Goal: Task Accomplishment & Management: Complete application form

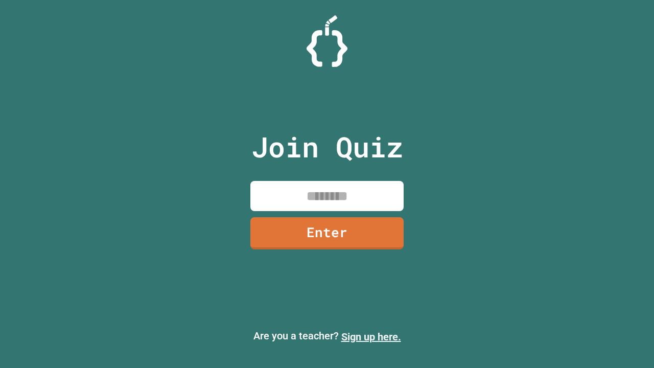
click at [371, 337] on link "Sign up here." at bounding box center [371, 337] width 60 height 12
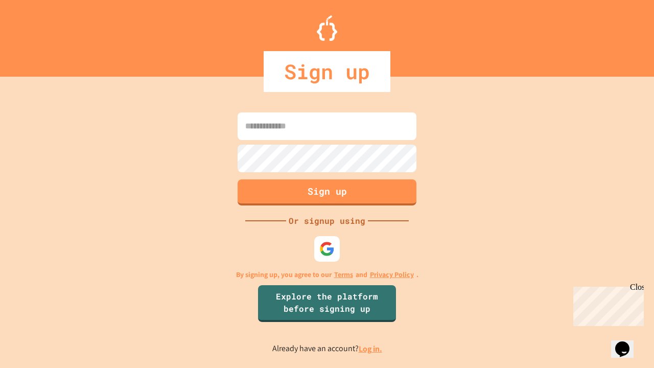
click at [371, 349] on link "Log in." at bounding box center [371, 348] width 24 height 11
